Goal: Find specific page/section: Find specific page/section

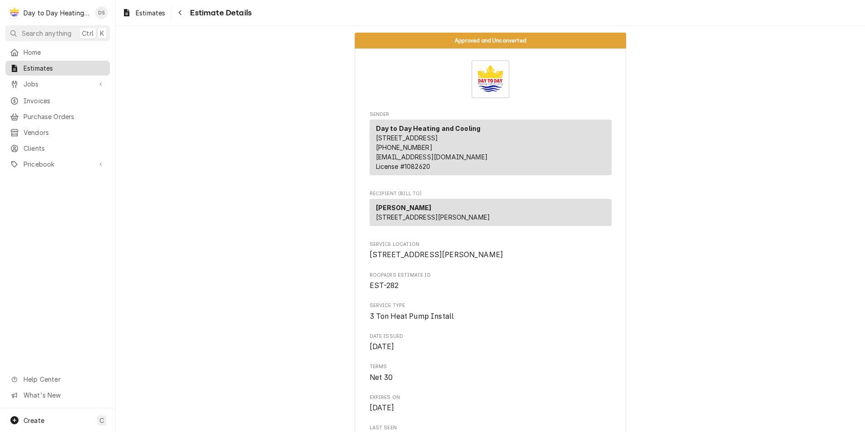
click at [44, 65] on span "Estimates" at bounding box center [65, 68] width 82 height 10
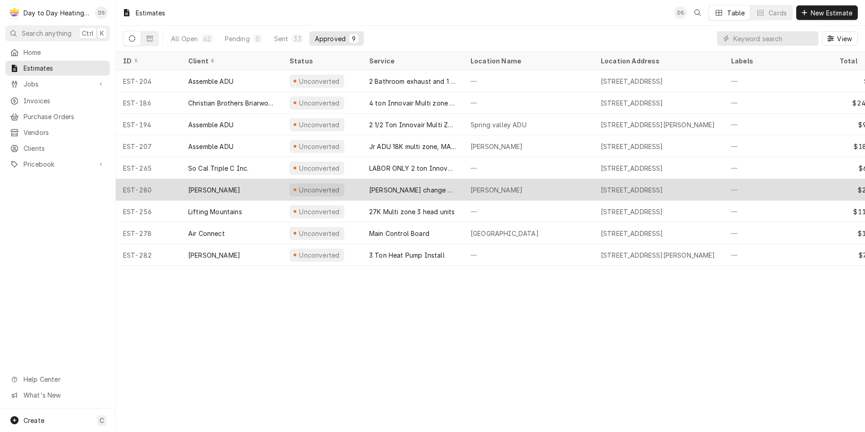
click at [244, 190] on div "[PERSON_NAME]" at bounding box center [231, 190] width 101 height 22
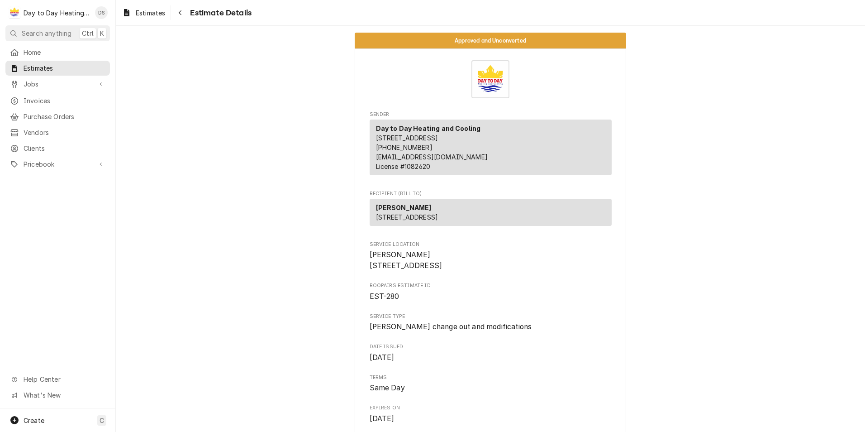
drag, startPoint x: 435, startPoint y: 227, endPoint x: 363, endPoint y: 229, distance: 71.1
drag, startPoint x: 363, startPoint y: 229, endPoint x: 417, endPoint y: 227, distance: 53.9
copy span "8531 Pinecrest Ave"
click at [438, 226] on div "Tuan 8531 Pinecrest Ave San Diego, CA 92123" at bounding box center [491, 212] width 242 height 27
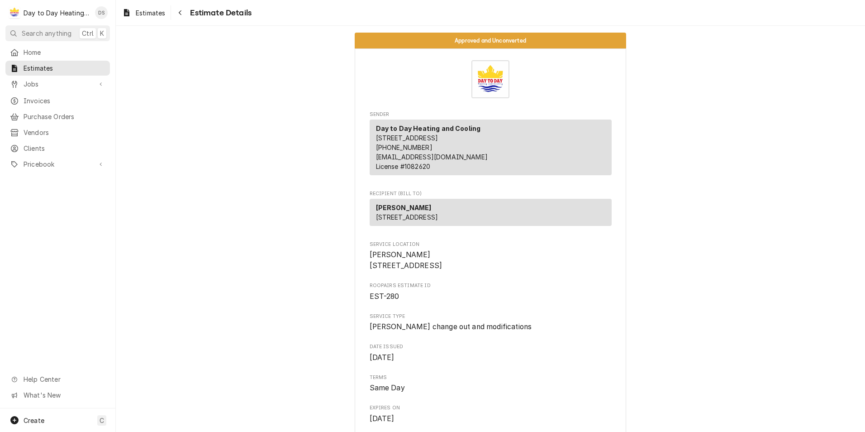
drag, startPoint x: 439, startPoint y: 236, endPoint x: 374, endPoint y: 243, distance: 65.1
click at [374, 226] on div "Tuan 8531 Pinecrest Ave San Diego, CA 92123" at bounding box center [491, 212] width 242 height 27
drag, startPoint x: 374, startPoint y: 243, endPoint x: 418, endPoint y: 236, distance: 44.4
copy p "San Diego, CA 92123"
drag, startPoint x: 514, startPoint y: 356, endPoint x: 355, endPoint y: 362, distance: 159.0
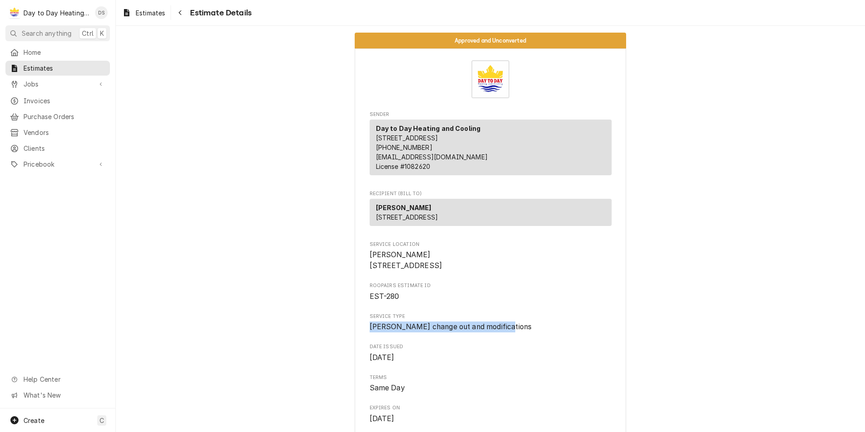
drag, startPoint x: 355, startPoint y: 362, endPoint x: 402, endPoint y: 356, distance: 47.5
copy span "Ductwork change out and modifications"
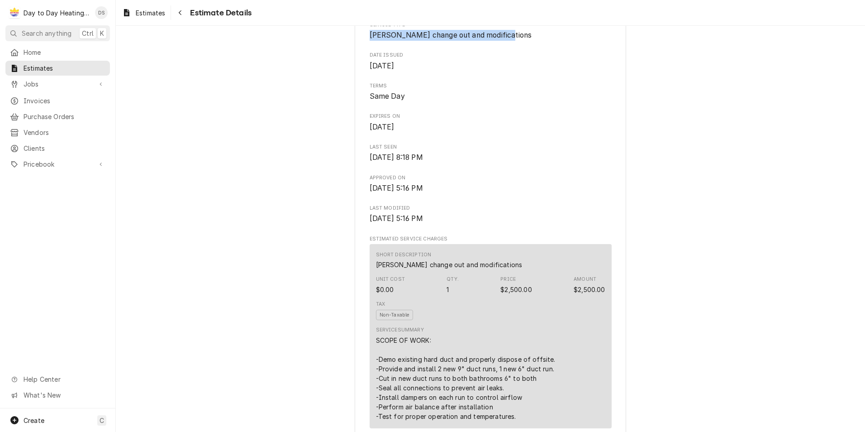
scroll to position [362, 0]
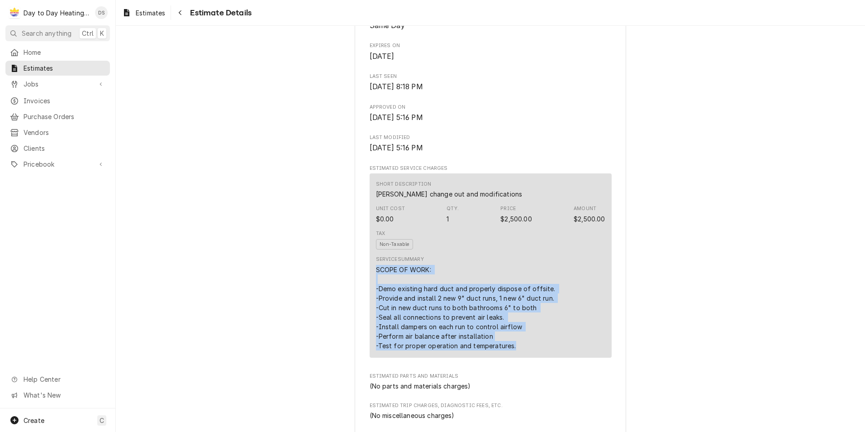
drag, startPoint x: 370, startPoint y: 299, endPoint x: 543, endPoint y: 378, distance: 190.4
click at [543, 358] on div "Short Description Ductwork change out and modifications Unit Cost $0.00 Qty. 1 …" at bounding box center [491, 265] width 242 height 184
drag, startPoint x: 543, startPoint y: 378, endPoint x: 435, endPoint y: 356, distance: 110.8
copy div "SCOPE OF WORK: -Demo existing hard duct and properly dispose of offsite. -Provi…"
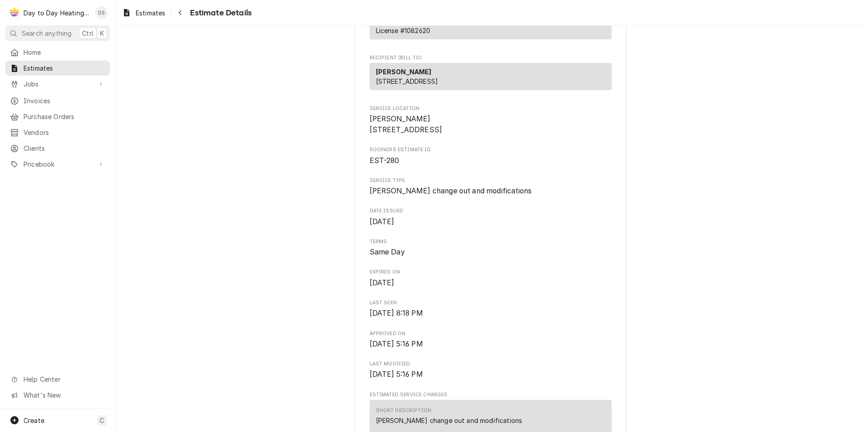
scroll to position [0, 0]
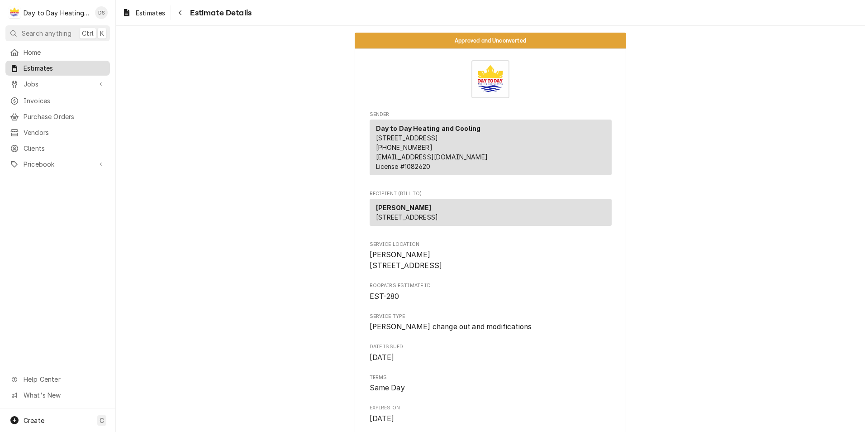
click at [31, 63] on span "Estimates" at bounding box center [65, 68] width 82 height 10
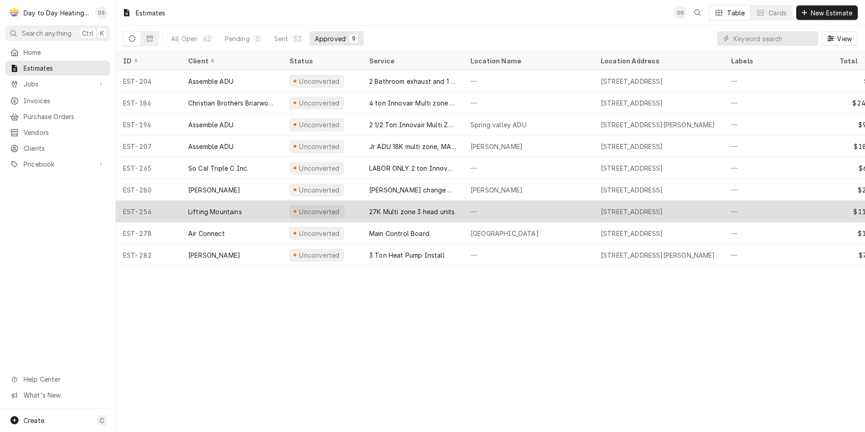
click at [225, 209] on div "Lifting Mountains" at bounding box center [215, 212] width 54 height 10
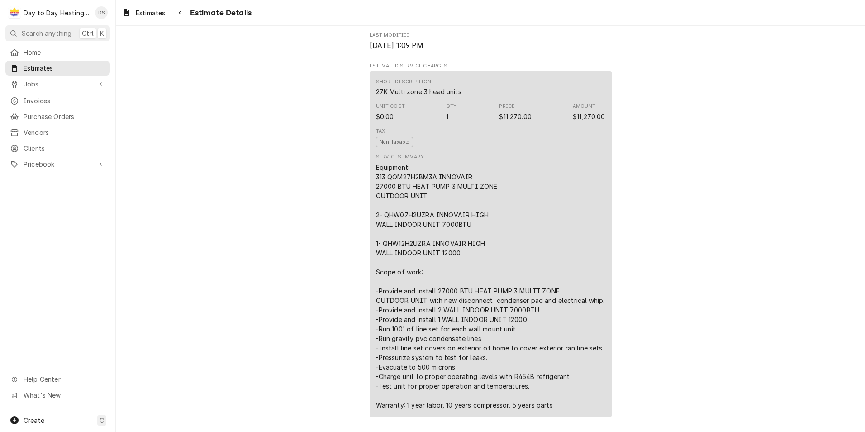
scroll to position [543, 0]
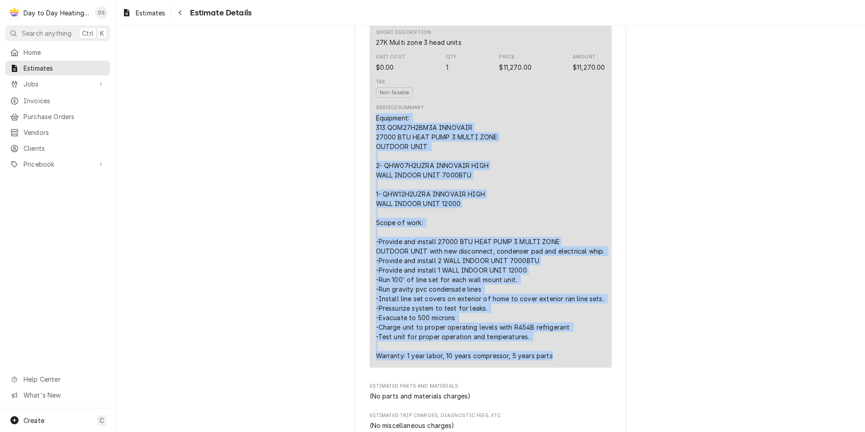
drag, startPoint x: 370, startPoint y: 146, endPoint x: 577, endPoint y: 388, distance: 318.5
click at [577, 368] on div "Short Description 27K Multi zone 3 head units Unit Cost $0.00 Qty. 1 Price $11,…" at bounding box center [491, 195] width 242 height 346
click at [429, 354] on div "Equipment: 313 QOM27H2BM3A INNOVAIR 27000 BTU HEAT PUMP 3 MULTI ZONE OUTDOOR UN…" at bounding box center [490, 236] width 229 height 247
drag, startPoint x: 370, startPoint y: 147, endPoint x: 557, endPoint y: 370, distance: 290.5
click at [557, 368] on div "Short Description 27K Multi zone 3 head units Unit Cost $0.00 Qty. 1 Price $11,…" at bounding box center [491, 195] width 242 height 346
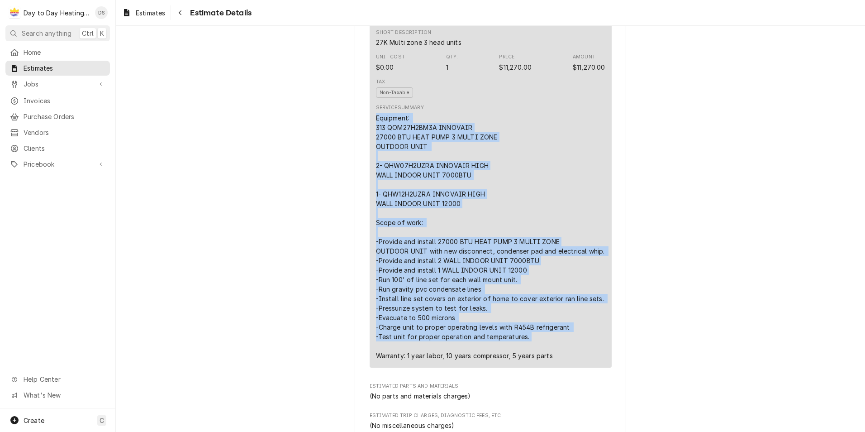
copy div "Equipment: 313 QOM27H2BM3A INNOVAIR 27000 BTU HEAT PUMP 3 MULTI ZONE OUTDOOR UN…"
